Goal: Task Accomplishment & Management: Complete application form

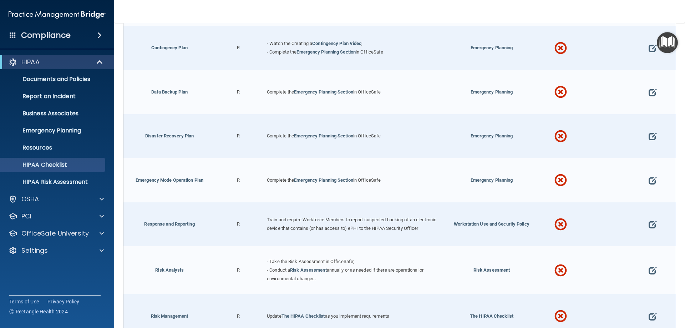
scroll to position [321, 0]
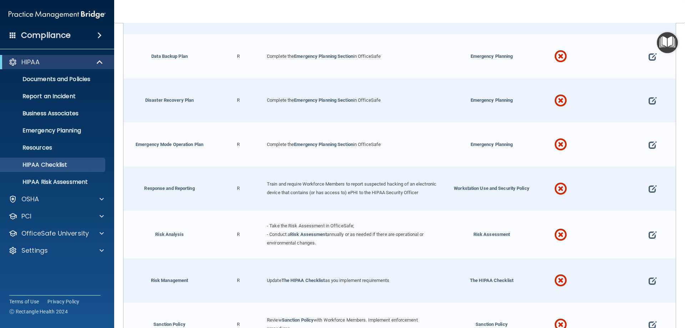
drag, startPoint x: 335, startPoint y: 143, endPoint x: 314, endPoint y: 148, distance: 21.1
click at [314, 147] on link "Emergency Planning Section" at bounding box center [323, 144] width 59 height 5
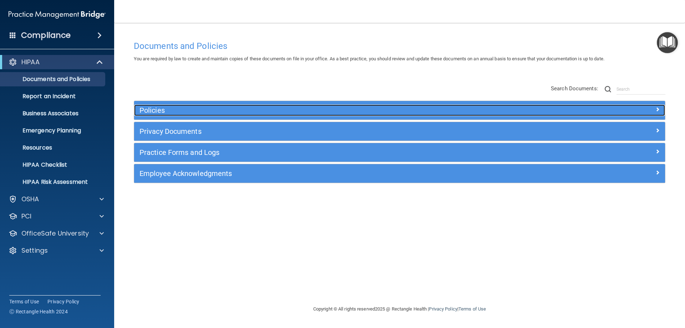
click at [310, 110] on h5 "Policies" at bounding box center [334, 110] width 388 height 8
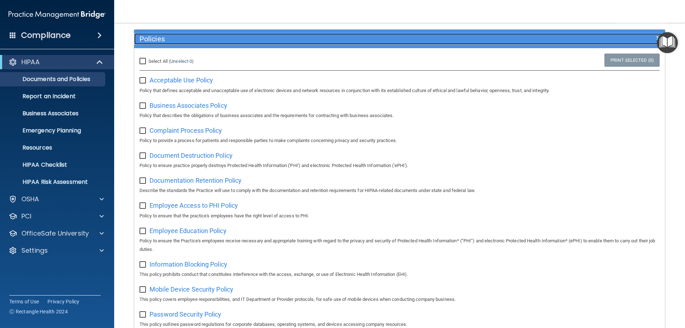
scroll to position [36, 0]
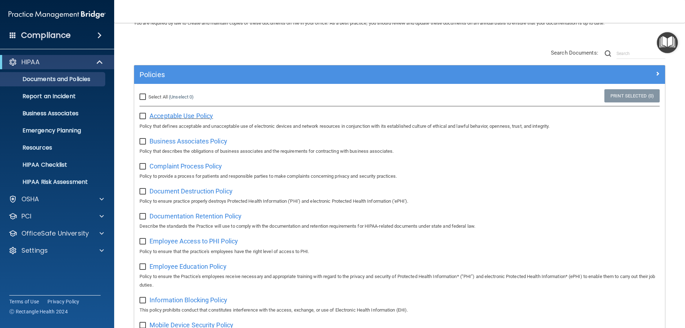
click at [205, 117] on span "Acceptable Use Policy" at bounding box center [182, 115] width 64 height 7
click at [79, 114] on p "Business Associates" at bounding box center [53, 113] width 97 height 7
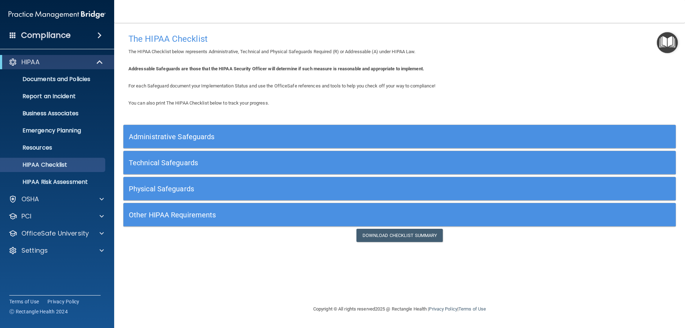
click at [272, 141] on div "Administrative Safeguards" at bounding box center [331, 137] width 414 height 16
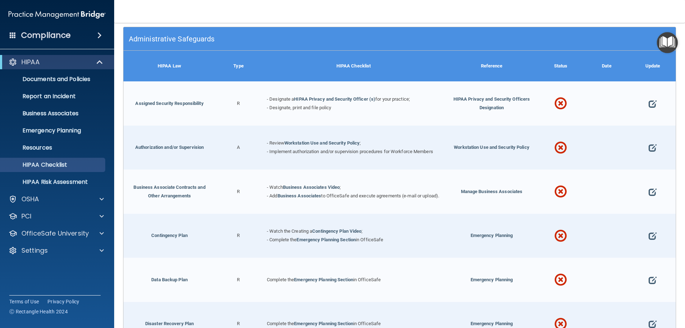
scroll to position [107, 0]
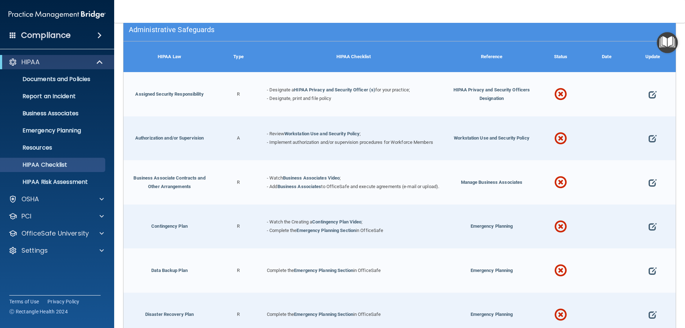
click at [220, 34] on div "Administrative Safeguards" at bounding box center [331, 29] width 414 height 16
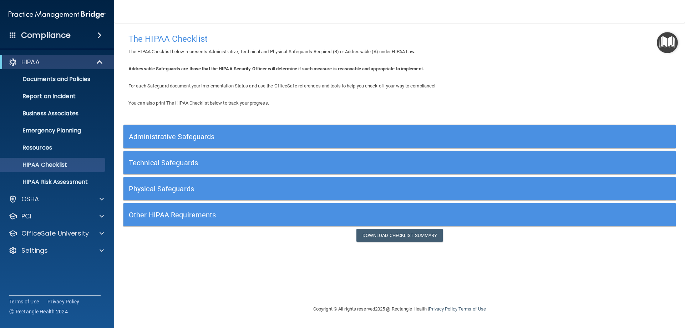
click at [233, 159] on h5 "Technical Safeguards" at bounding box center [331, 163] width 404 height 8
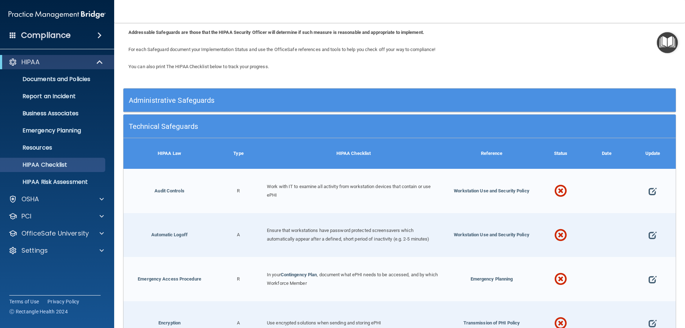
scroll to position [36, 0]
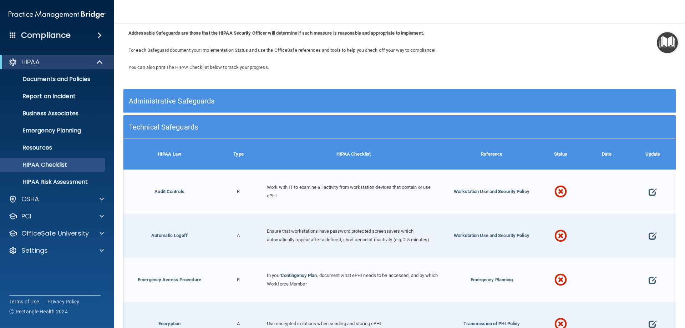
click at [230, 129] on h5 "Technical Safeguards" at bounding box center [331, 127] width 404 height 8
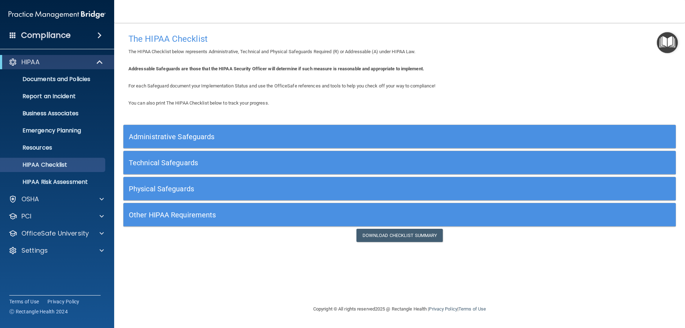
click at [230, 187] on h5 "Physical Safeguards" at bounding box center [331, 189] width 404 height 8
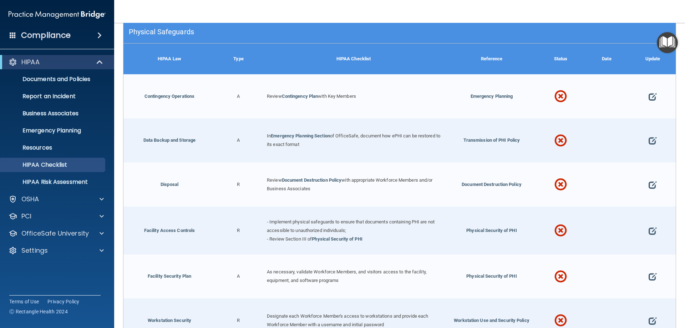
scroll to position [140, 0]
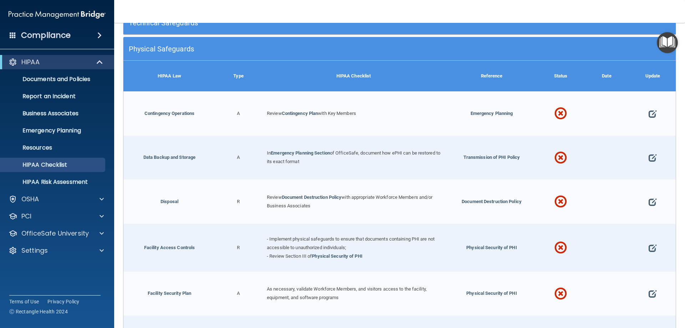
click at [226, 42] on div "Physical Safeguards" at bounding box center [331, 49] width 414 height 16
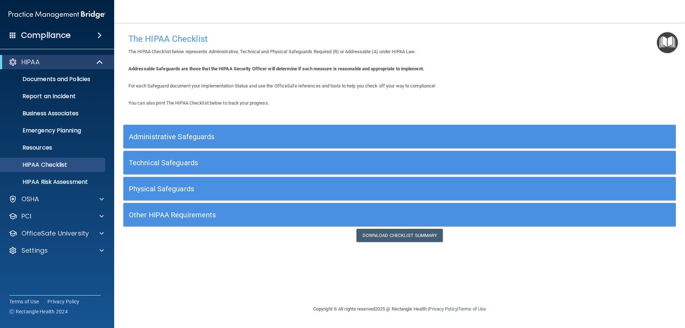
scroll to position [0, 0]
click at [218, 204] on div "Other HIPAA Requirements" at bounding box center [400, 215] width 553 height 24
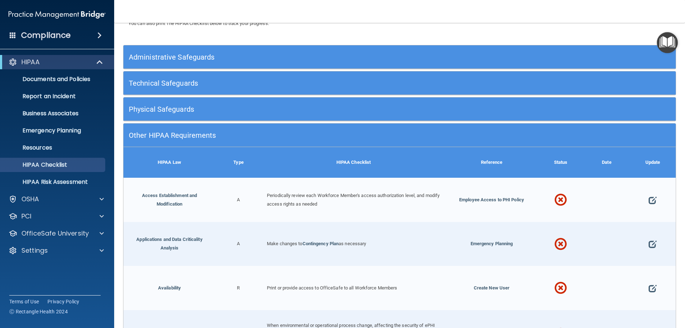
scroll to position [97, 0]
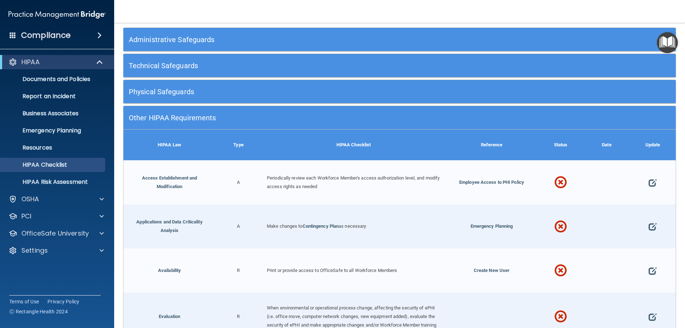
click at [205, 40] on h5 "Administrative Safeguards" at bounding box center [331, 40] width 404 height 8
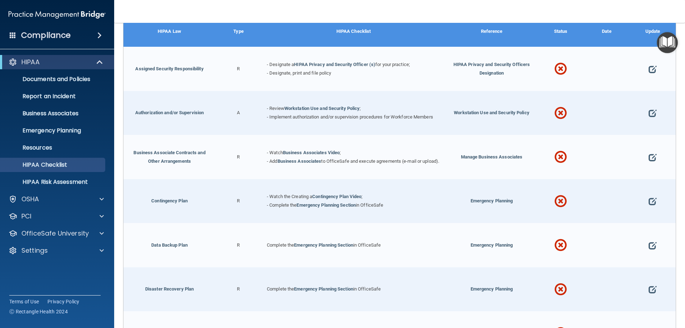
scroll to position [133, 0]
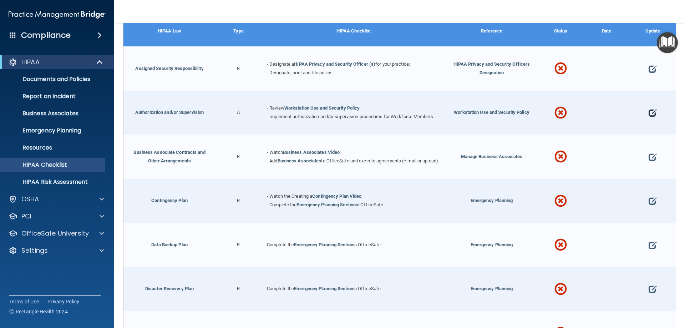
click at [649, 110] on span at bounding box center [653, 113] width 8 height 22
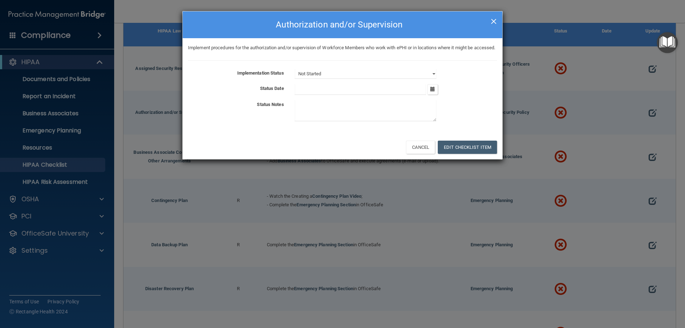
click at [495, 20] on span "×" at bounding box center [494, 20] width 6 height 14
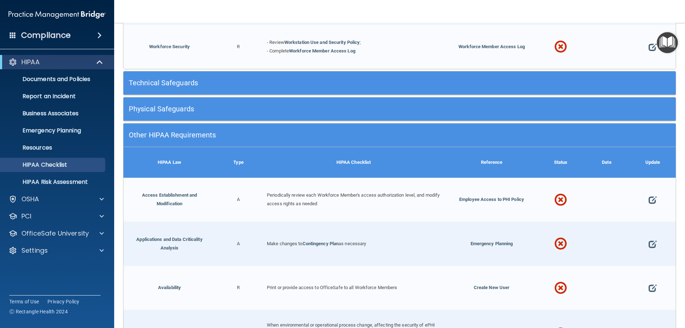
scroll to position [847, 0]
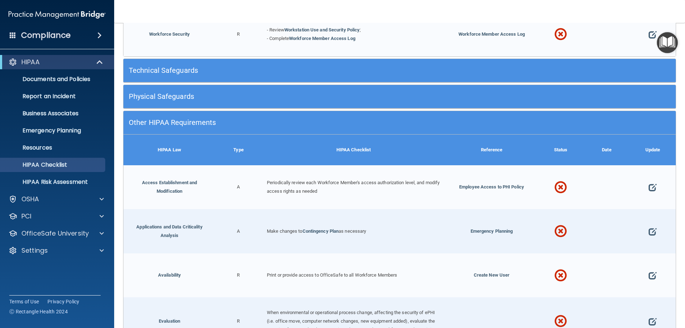
click at [405, 121] on h5 "Other HIPAA Requirements" at bounding box center [331, 123] width 404 height 8
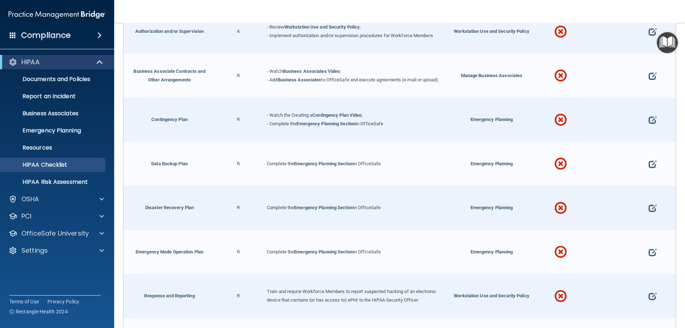
scroll to position [214, 0]
click at [333, 165] on link "Emergency Planning Section" at bounding box center [323, 163] width 59 height 5
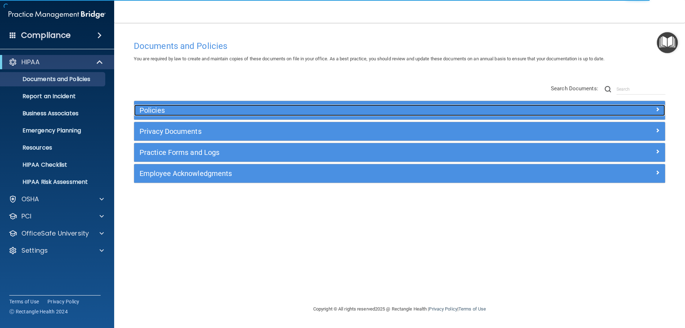
click at [311, 110] on h5 "Policies" at bounding box center [334, 110] width 388 height 8
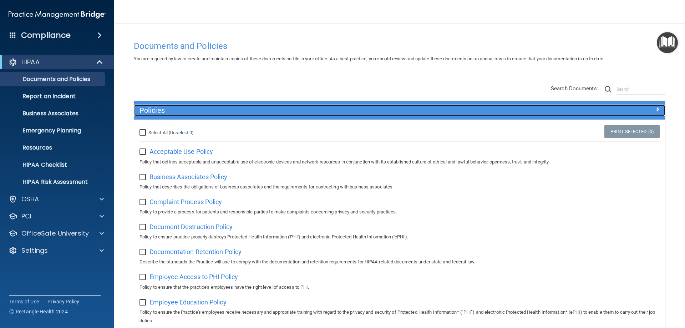
click at [310, 107] on h5 "Policies" at bounding box center [334, 110] width 388 height 8
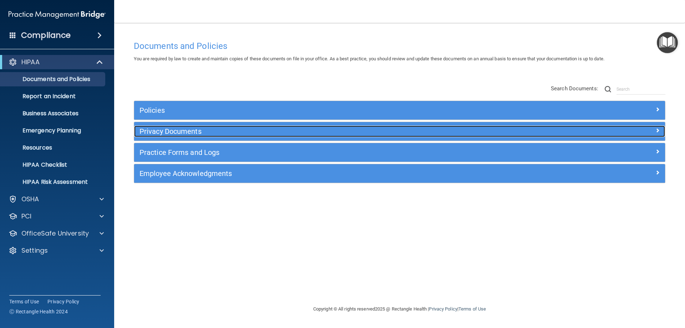
click at [313, 136] on div "Privacy Documents" at bounding box center [333, 131] width 398 height 11
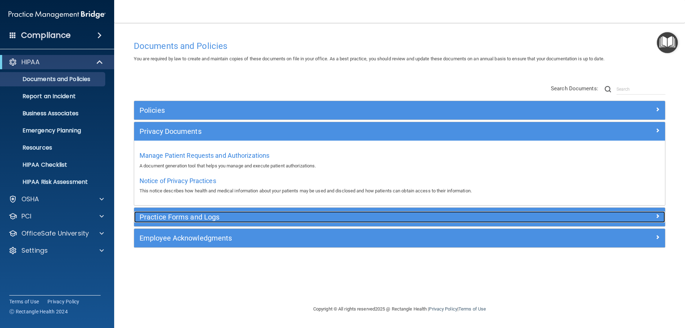
click at [296, 217] on h5 "Practice Forms and Logs" at bounding box center [334, 217] width 388 height 8
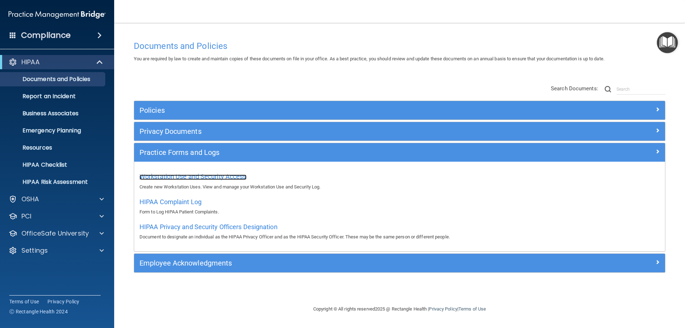
click at [220, 176] on span "Workstation Use and Security Access" at bounding box center [193, 176] width 107 height 7
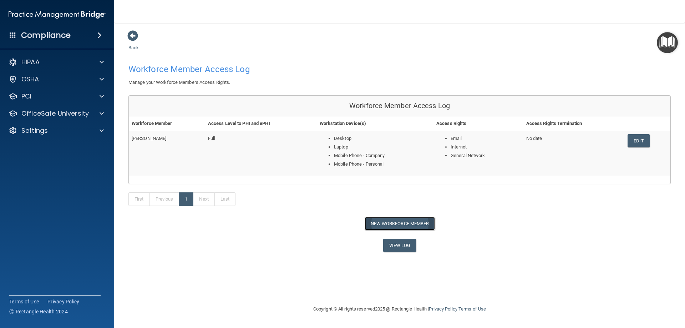
click at [378, 220] on button "New Workforce Member" at bounding box center [400, 223] width 70 height 13
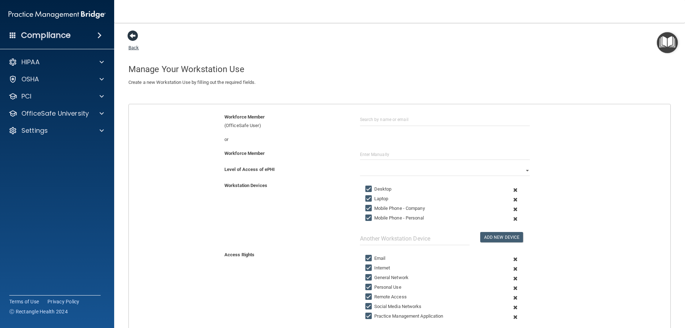
click at [131, 35] on span at bounding box center [132, 35] width 11 height 11
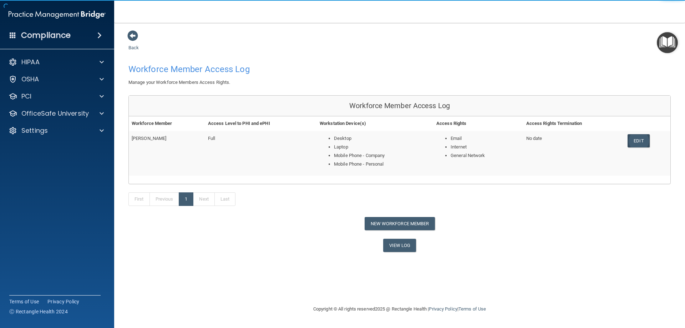
click at [641, 139] on link "Edit" at bounding box center [639, 140] width 22 height 13
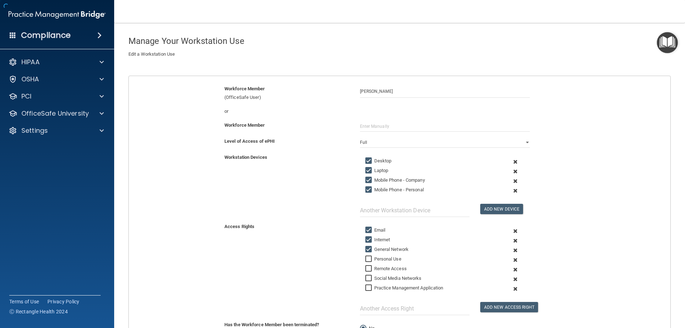
scroll to position [71, 0]
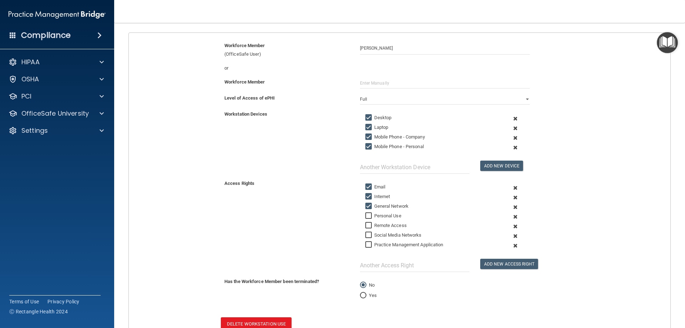
click at [366, 148] on input "Mobile Phone - Personal" at bounding box center [370, 147] width 8 height 6
checkbox input "false"
click at [366, 138] on input "Mobile Phone - Company" at bounding box center [370, 137] width 8 height 6
checkbox input "false"
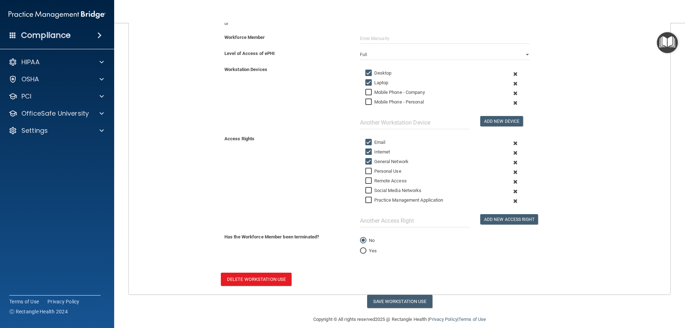
scroll to position [125, 0]
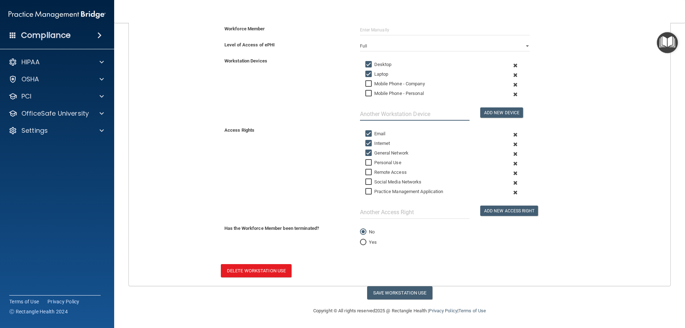
click at [427, 118] on input "text" at bounding box center [415, 113] width 110 height 13
click at [392, 293] on button "Save Workstation Use" at bounding box center [399, 292] width 65 height 13
select select "? string:Full ?"
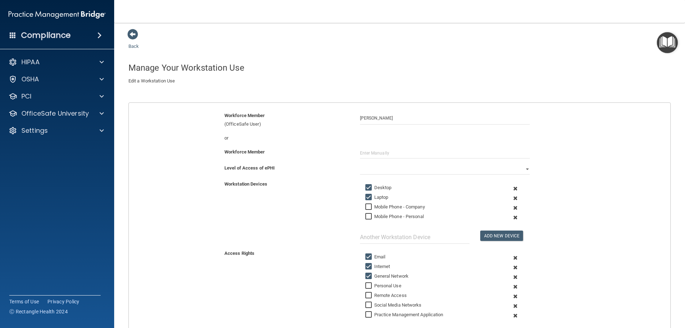
scroll to position [0, 0]
click at [135, 40] on span at bounding box center [132, 35] width 11 height 11
click at [133, 41] on span at bounding box center [132, 35] width 11 height 11
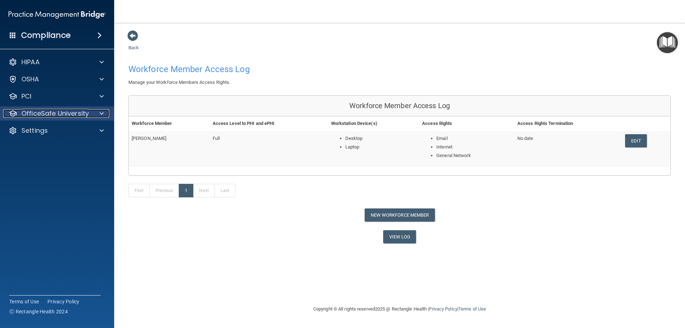
click at [94, 112] on div at bounding box center [101, 113] width 18 height 9
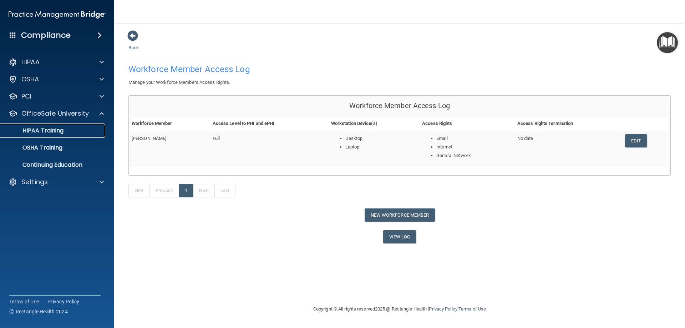
click at [59, 131] on p "HIPAA Training" at bounding box center [34, 130] width 59 height 7
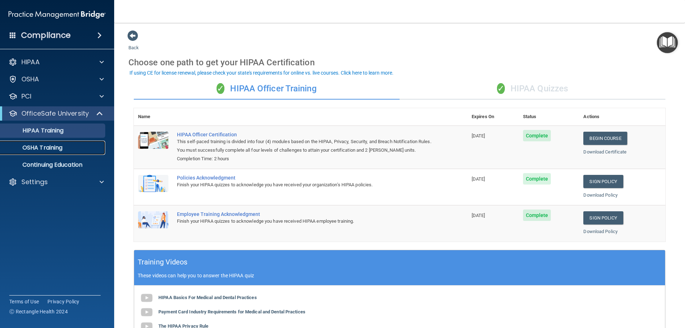
click at [47, 144] on p "OSHA Training" at bounding box center [34, 147] width 58 height 7
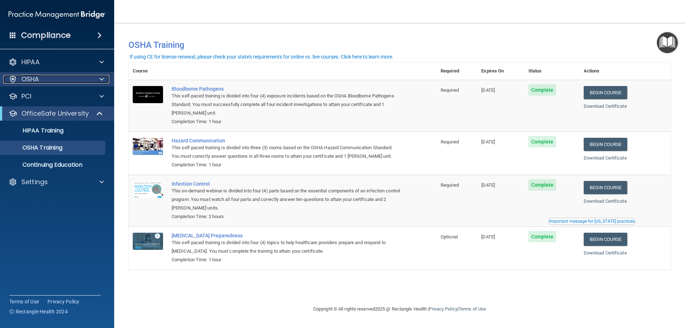
click at [60, 83] on div "OSHA" at bounding box center [47, 79] width 89 height 9
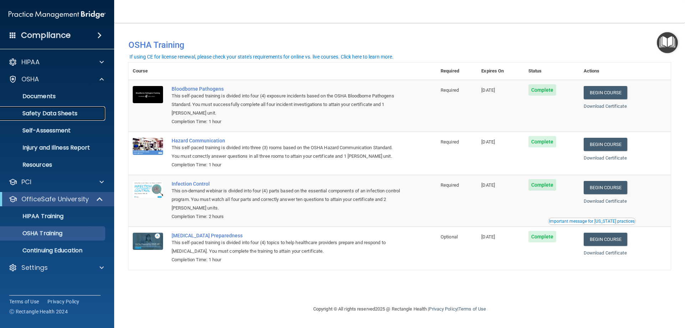
click at [59, 113] on p "Safety Data Sheets" at bounding box center [53, 113] width 97 height 7
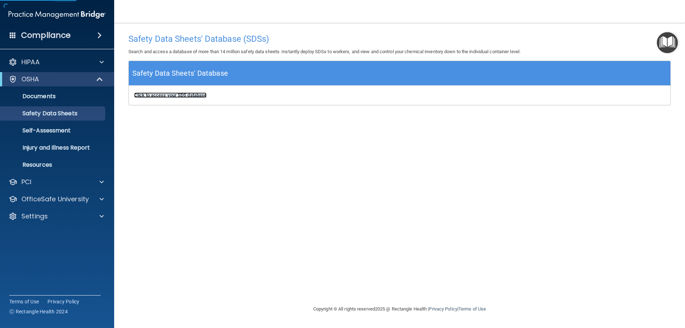
click at [152, 95] on b "Click to access your SDS database" at bounding box center [170, 94] width 72 height 5
click at [60, 131] on p "Self-Assessment" at bounding box center [53, 130] width 97 height 7
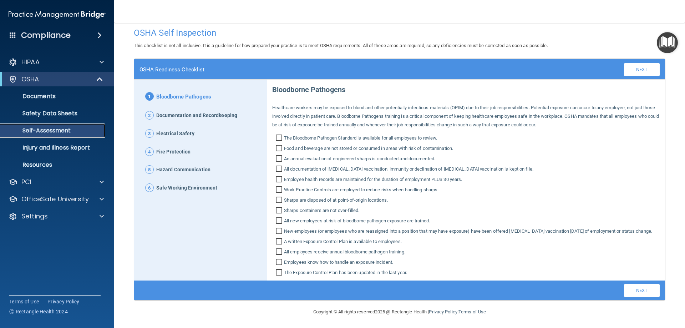
scroll to position [16, 0]
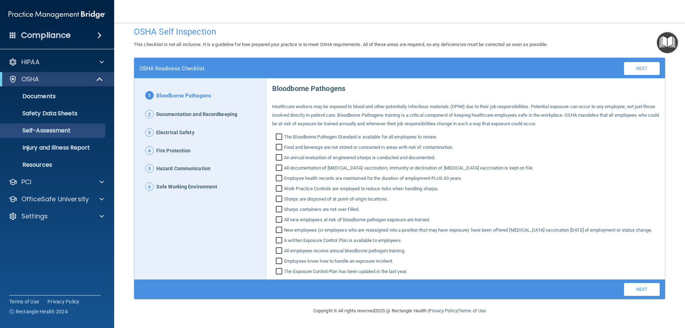
click at [182, 110] on span "Documentation and Recordkeeping" at bounding box center [196, 114] width 81 height 9
click at [624, 62] on link "Next" at bounding box center [642, 68] width 36 height 13
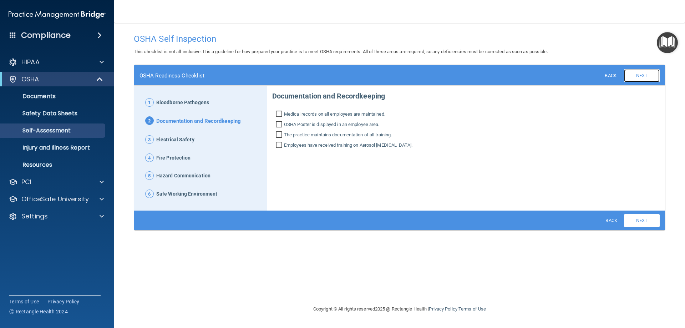
click at [636, 75] on link "Next" at bounding box center [642, 75] width 36 height 13
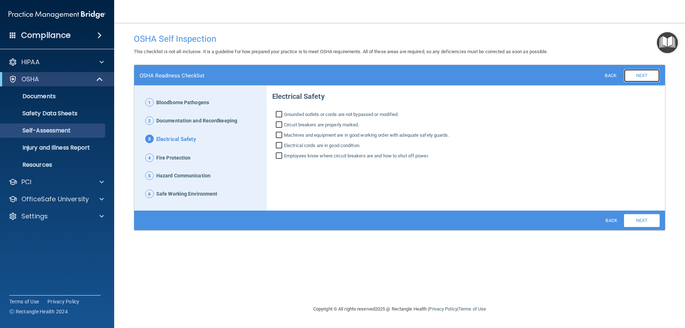
click at [636, 75] on link "Next" at bounding box center [642, 75] width 36 height 13
click at [640, 75] on link "Next" at bounding box center [642, 75] width 36 height 13
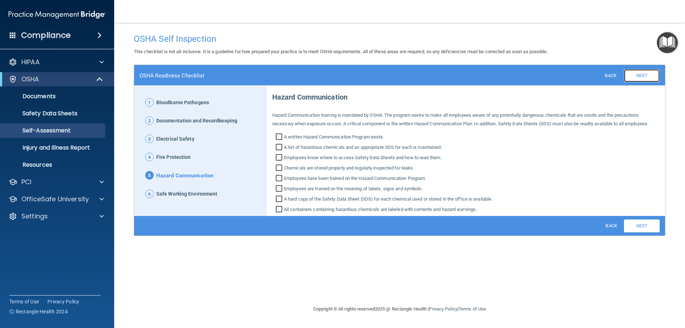
click at [640, 75] on link "Next" at bounding box center [642, 75] width 36 height 13
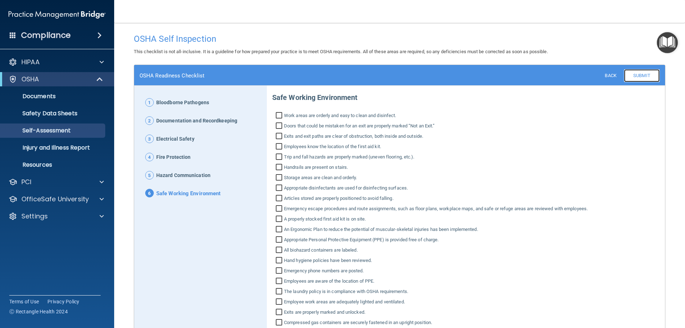
click at [640, 75] on link "Submit" at bounding box center [642, 75] width 36 height 13
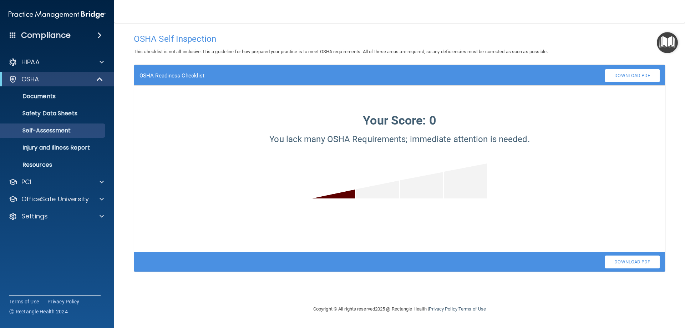
click at [177, 71] on div "OSHA Readiness Checklist Back Submit Download PDF" at bounding box center [399, 75] width 531 height 21
click at [42, 132] on p "Self-Assessment" at bounding box center [53, 130] width 97 height 7
click at [59, 132] on p "Self-Assessment" at bounding box center [53, 130] width 97 height 7
click at [192, 70] on div "OSHA Readiness Checklist Back Submit Download PDF" at bounding box center [399, 75] width 531 height 21
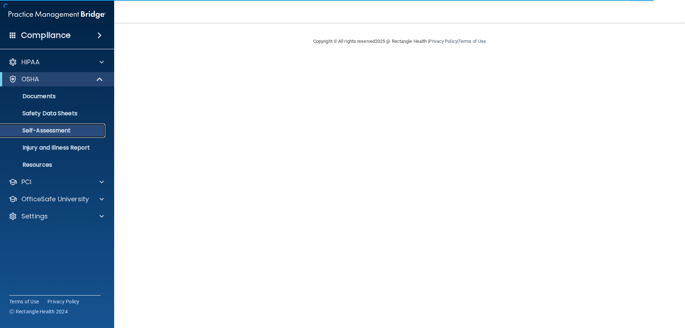
click at [89, 129] on p "Self-Assessment" at bounding box center [53, 130] width 97 height 7
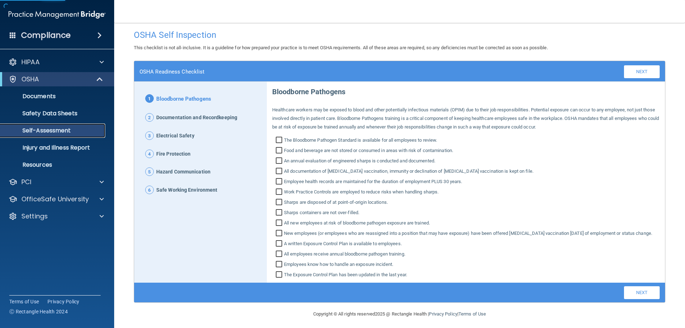
scroll to position [16, 0]
